Goal: Information Seeking & Learning: Learn about a topic

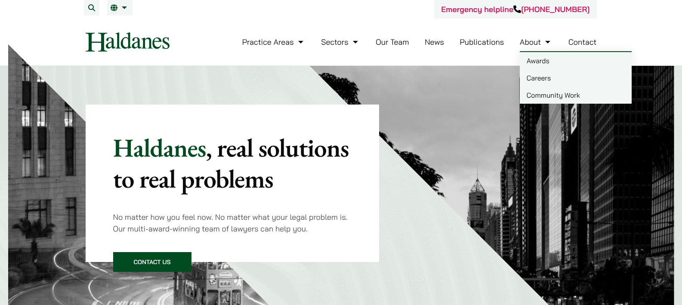
click at [536, 75] on link "Careers" at bounding box center [576, 77] width 112 height 17
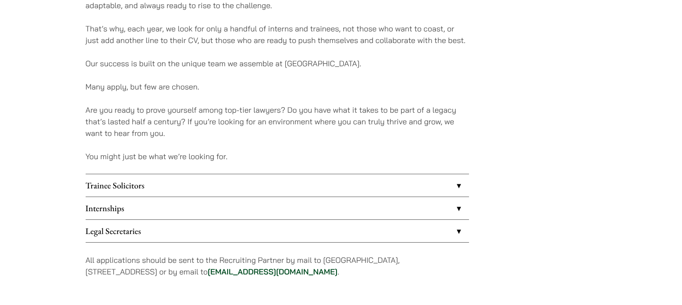
scroll to position [650, 0]
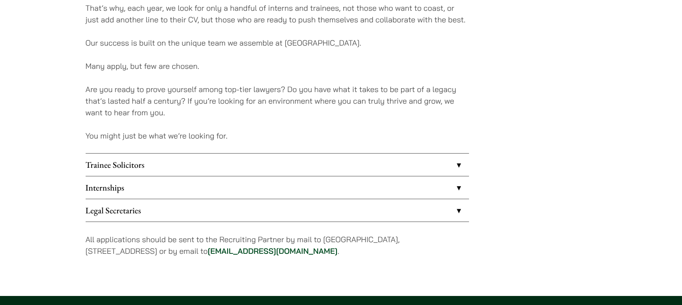
click at [248, 186] on link "Internships" at bounding box center [277, 187] width 383 height 22
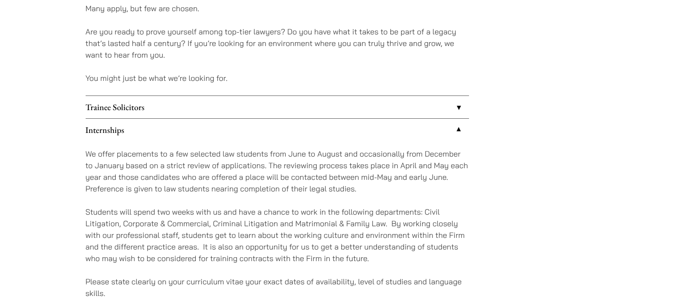
scroll to position [712, 0]
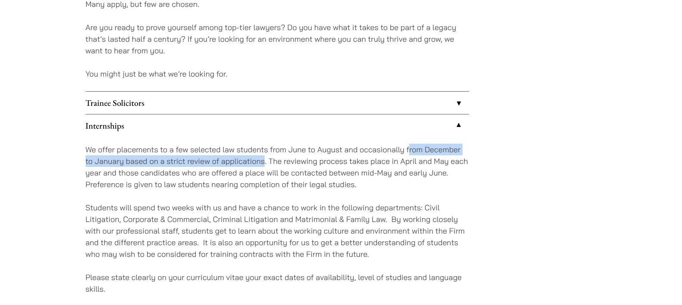
drag, startPoint x: 409, startPoint y: 149, endPoint x: 265, endPoint y: 163, distance: 145.2
click at [265, 163] on p "We offer placements to a few selected law students from June to August and occa…" at bounding box center [277, 167] width 383 height 46
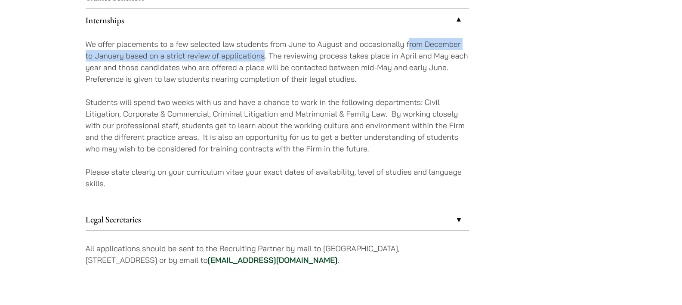
scroll to position [816, 0]
